Goal: Information Seeking & Learning: Learn about a topic

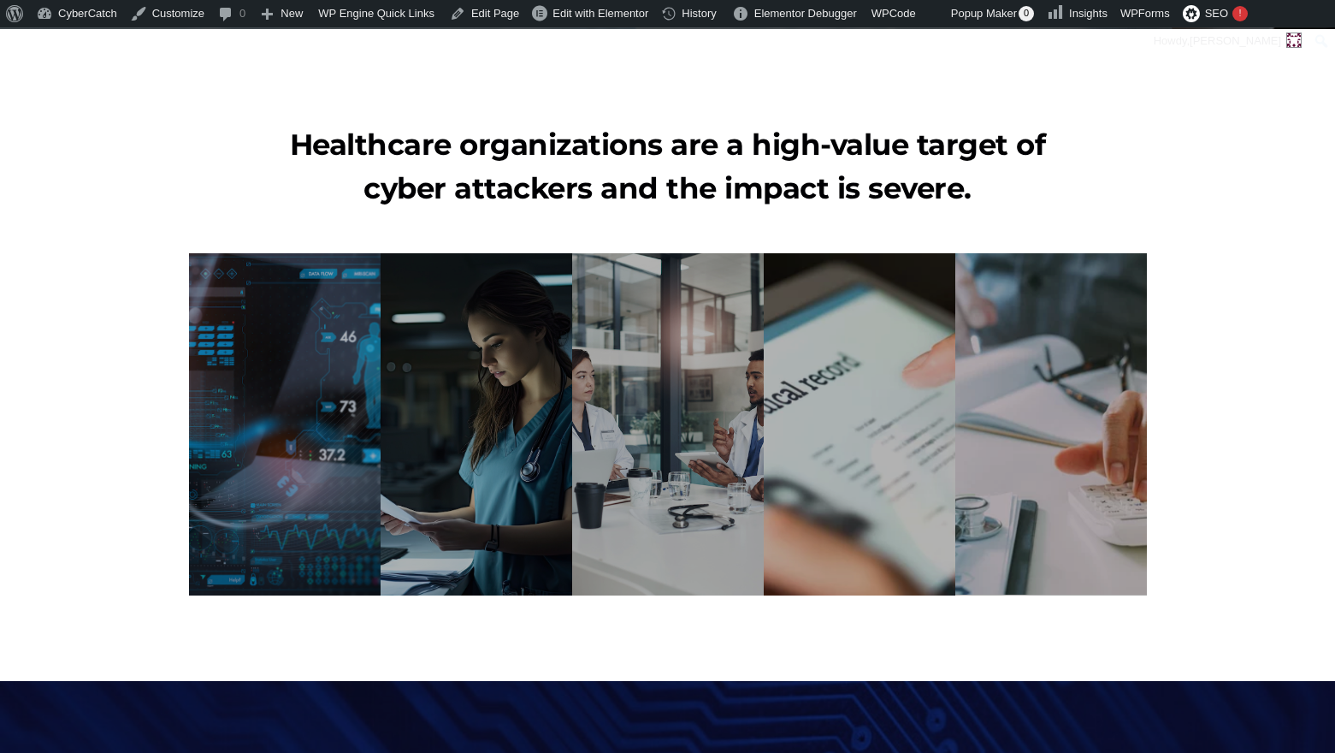
scroll to position [806, 0]
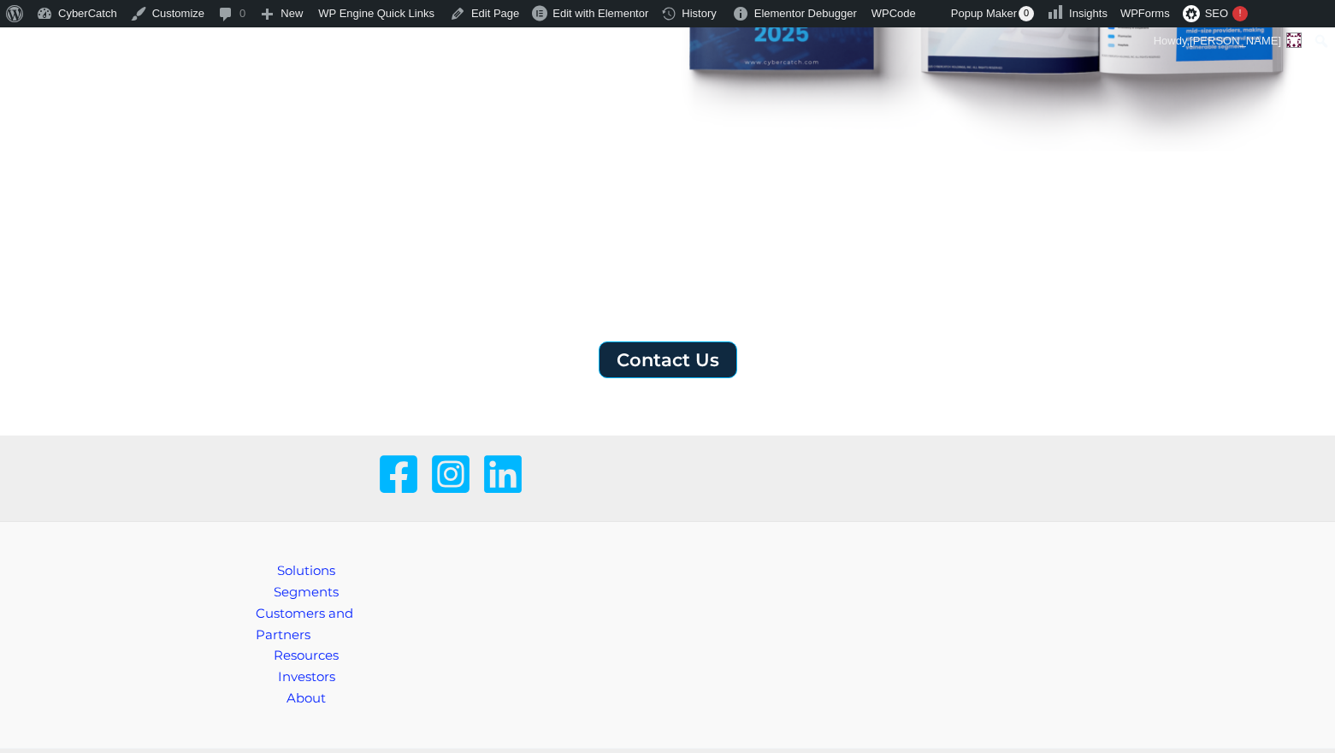
scroll to position [5717, 0]
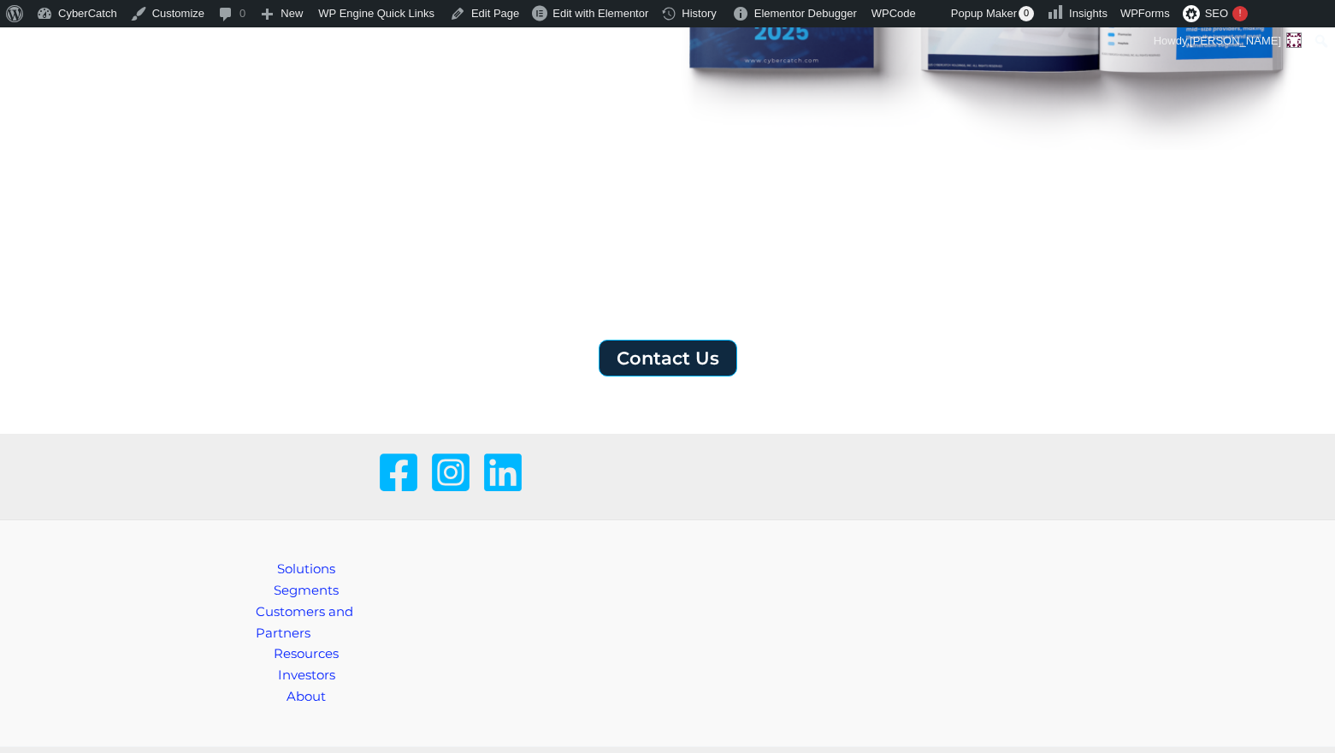
scroll to position [5717, 0]
